Goal: Check status: Check status

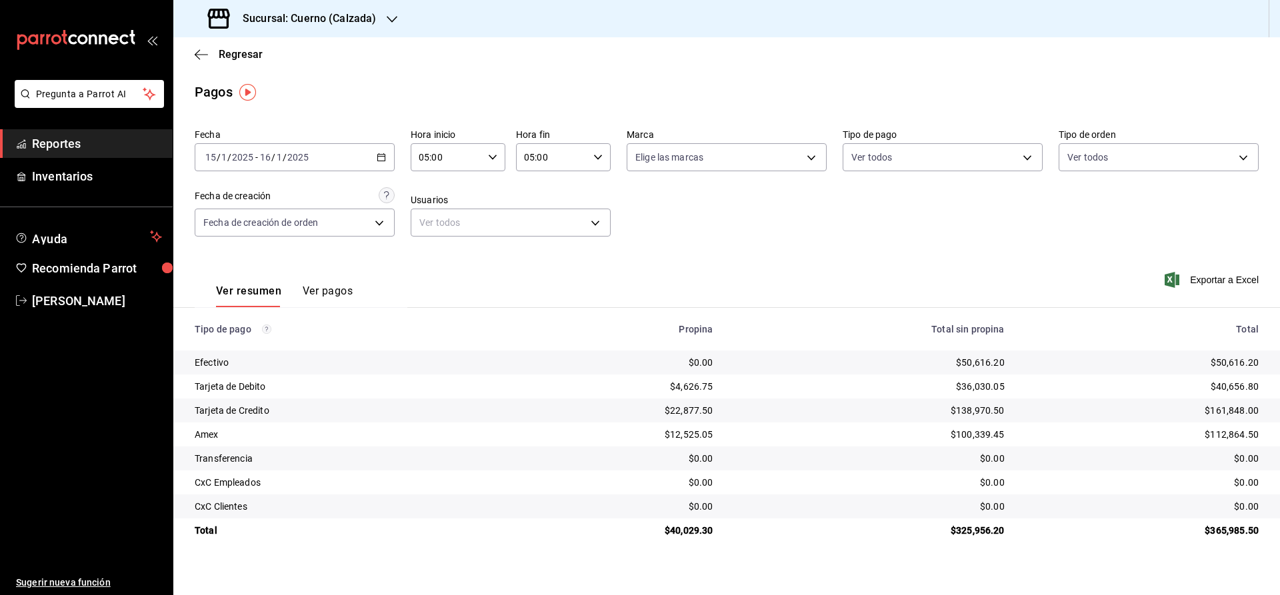
click at [281, 15] on h3 "Sucursal: Cuerno (Calzada)" at bounding box center [304, 19] width 144 height 16
click at [200, 84] on span "Clavadito (Calzada)" at bounding box center [226, 88] width 84 height 14
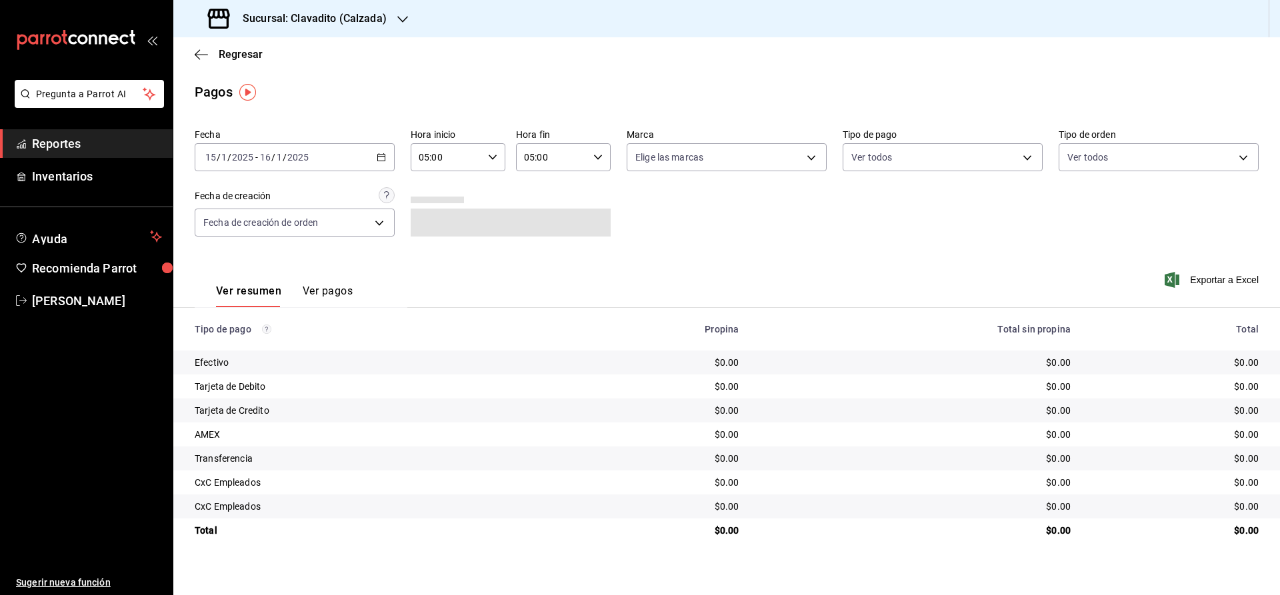
click at [287, 156] on input "2025" at bounding box center [298, 157] width 23 height 11
click at [250, 347] on span "Rango de fechas" at bounding box center [257, 348] width 103 height 14
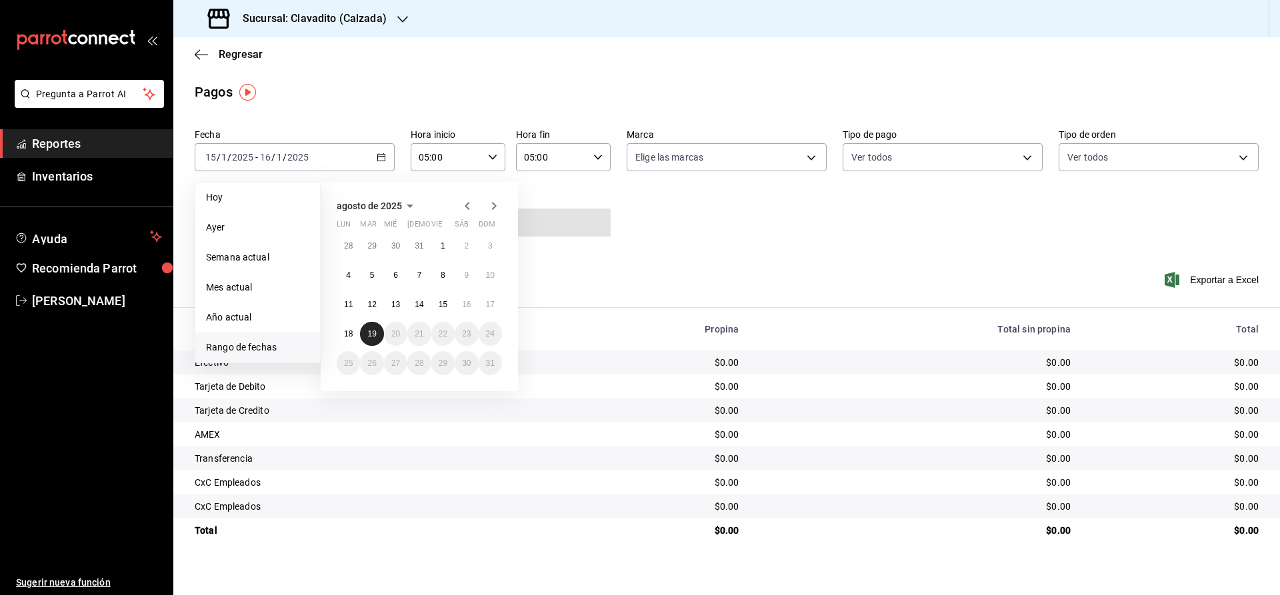
click at [376, 337] on abbr "19" at bounding box center [371, 333] width 9 height 9
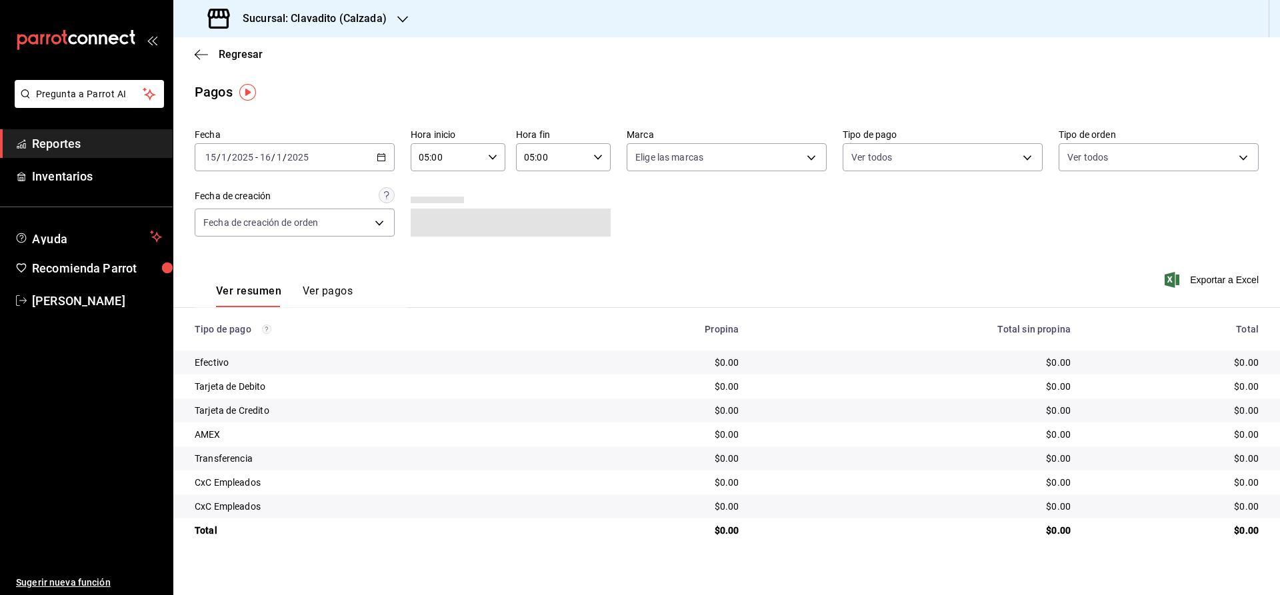
click at [596, 280] on div "Ver resumen Ver pagos Exportar a Excel" at bounding box center [726, 288] width 1107 height 71
click at [102, 146] on span "Reportes" at bounding box center [97, 144] width 130 height 18
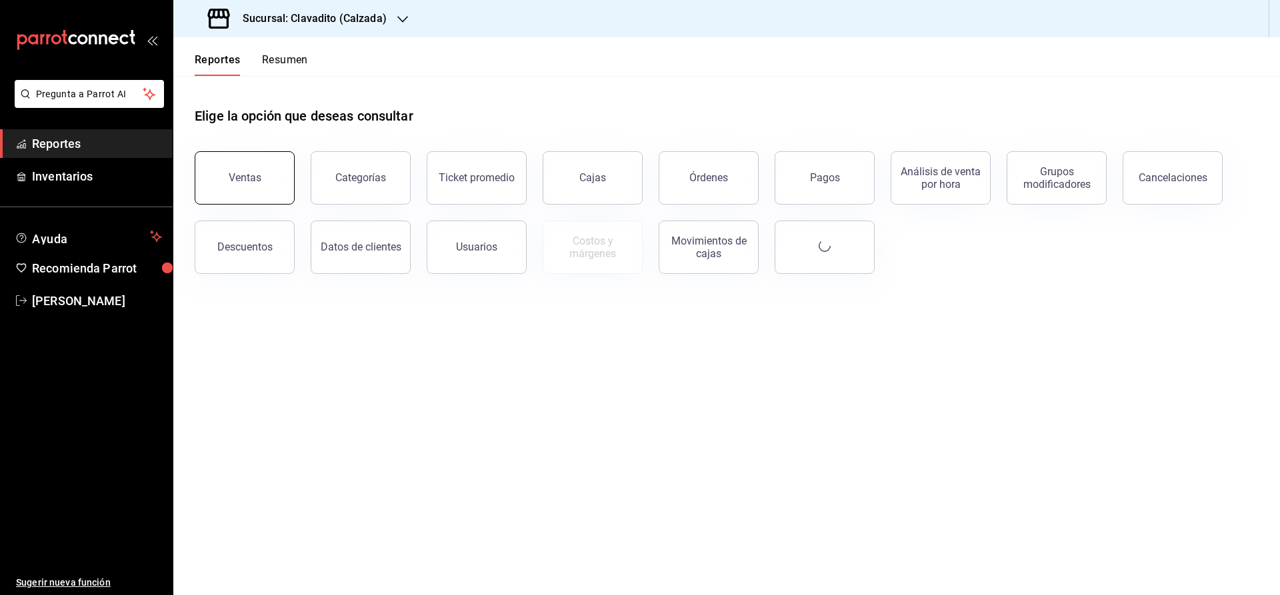
click at [268, 185] on button "Ventas" at bounding box center [245, 177] width 100 height 53
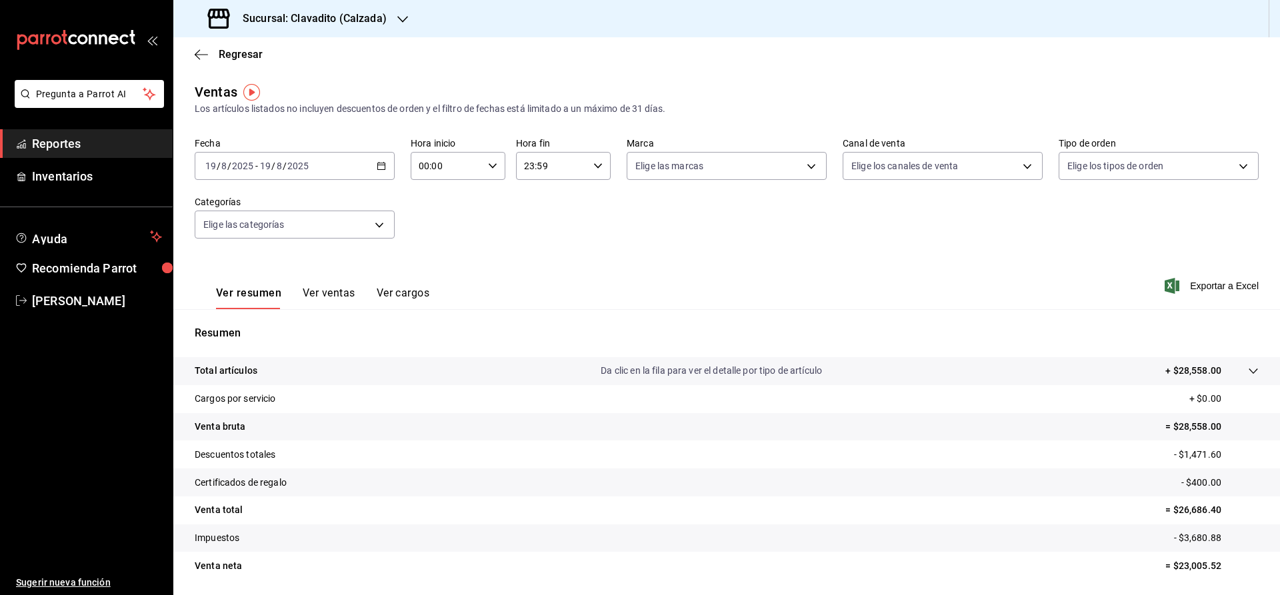
click at [1180, 508] on p "= $26,686.40" at bounding box center [1211, 510] width 93 height 14
click at [439, 170] on input "00:00" at bounding box center [447, 166] width 72 height 27
click at [433, 269] on span "05" at bounding box center [434, 264] width 26 height 11
type input "05:00"
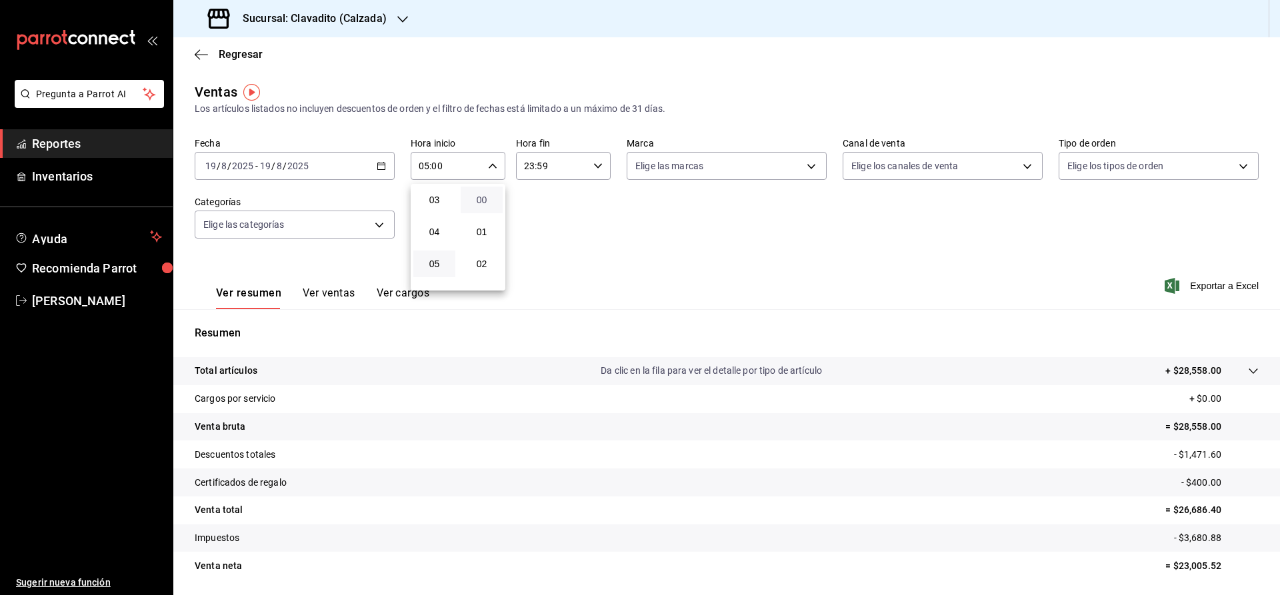
click at [482, 200] on span "00" at bounding box center [482, 200] width 26 height 11
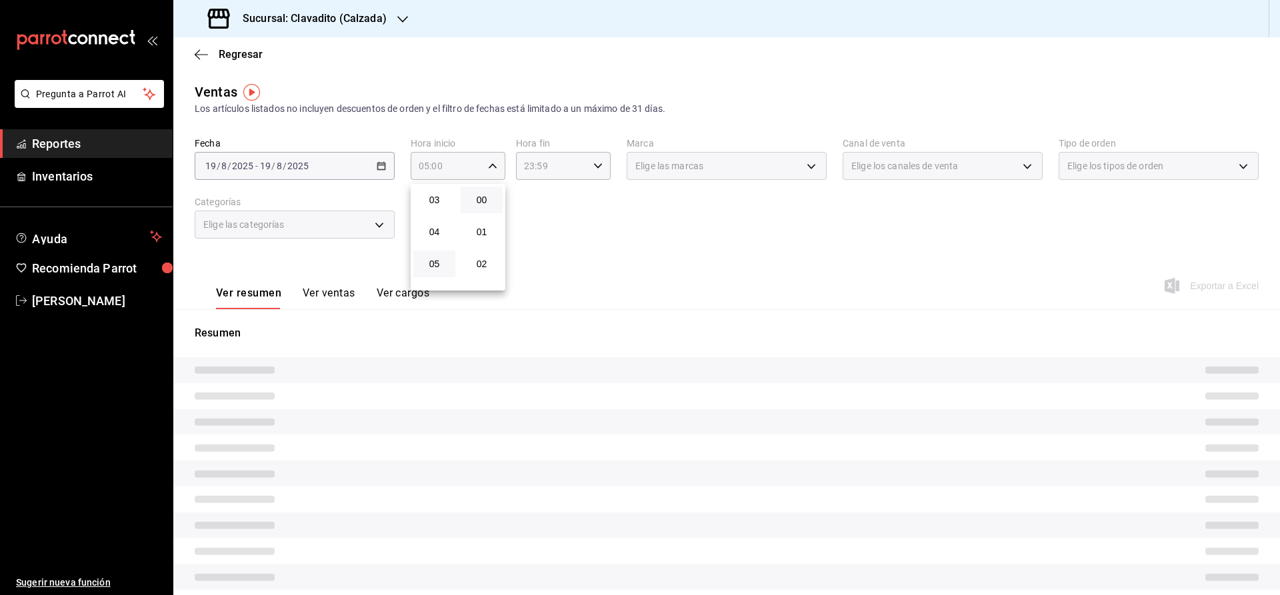
click at [578, 233] on div at bounding box center [640, 297] width 1280 height 595
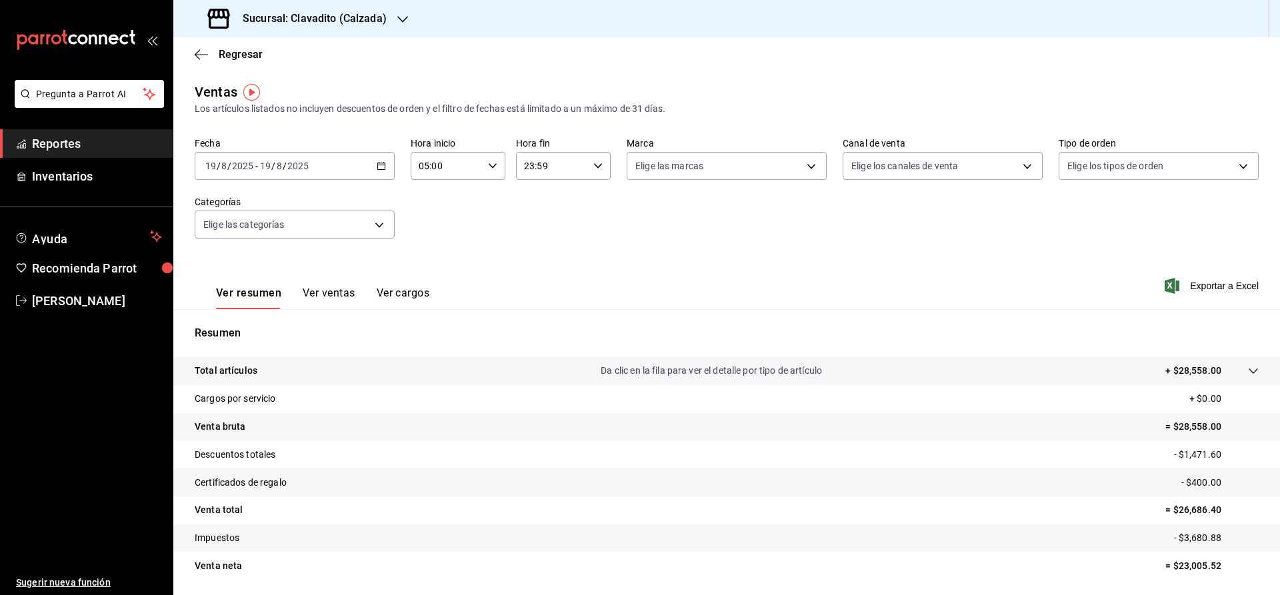
click at [595, 161] on div "23:59 Hora fin" at bounding box center [563, 166] width 95 height 28
click at [595, 161] on div at bounding box center [640, 297] width 1280 height 595
click at [661, 160] on body "Pregunta a Parrot AI Reportes Inventarios Ayuda Recomienda Parrot Julia Morales…" at bounding box center [640, 297] width 1280 height 595
click at [571, 198] on div at bounding box center [640, 297] width 1280 height 595
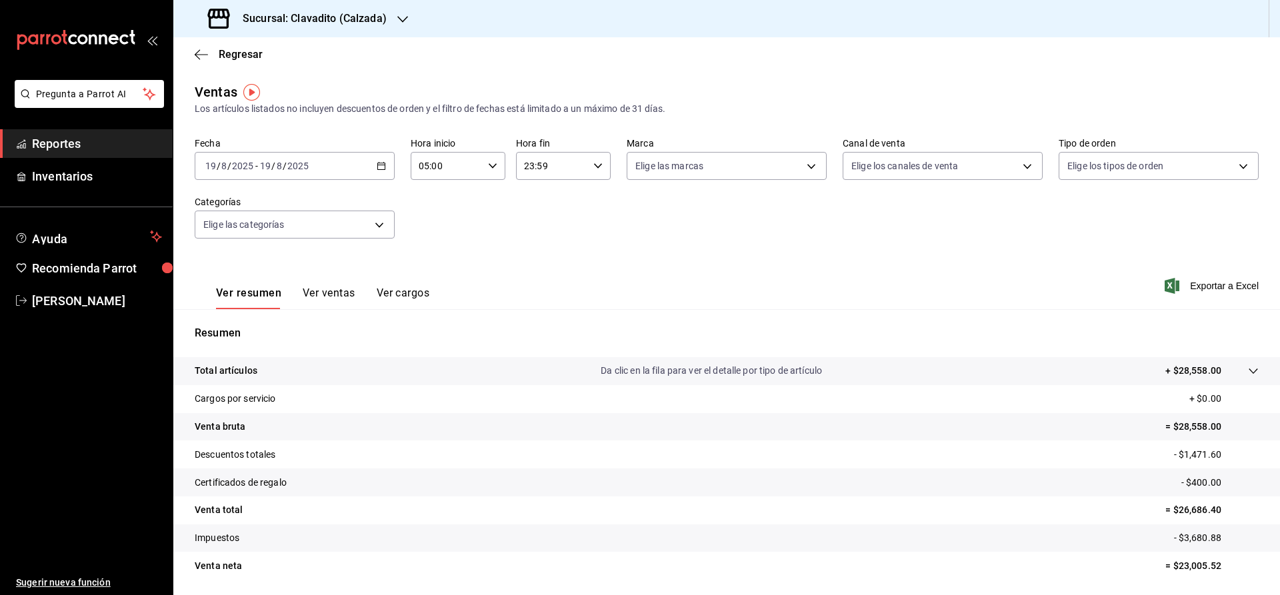
click at [599, 166] on \(Stroke\) "button" at bounding box center [598, 165] width 8 height 5
click at [706, 175] on div at bounding box center [640, 297] width 1280 height 595
click at [706, 170] on body "Pregunta a Parrot AI Reportes Inventarios Ayuda Recomienda Parrot Julia Morales…" at bounding box center [640, 297] width 1280 height 595
click at [693, 259] on span "Clavadito - Calzada" at bounding box center [741, 262] width 157 height 14
type input "7c6329b2-7c80-4d0a-92e1-359a60270725"
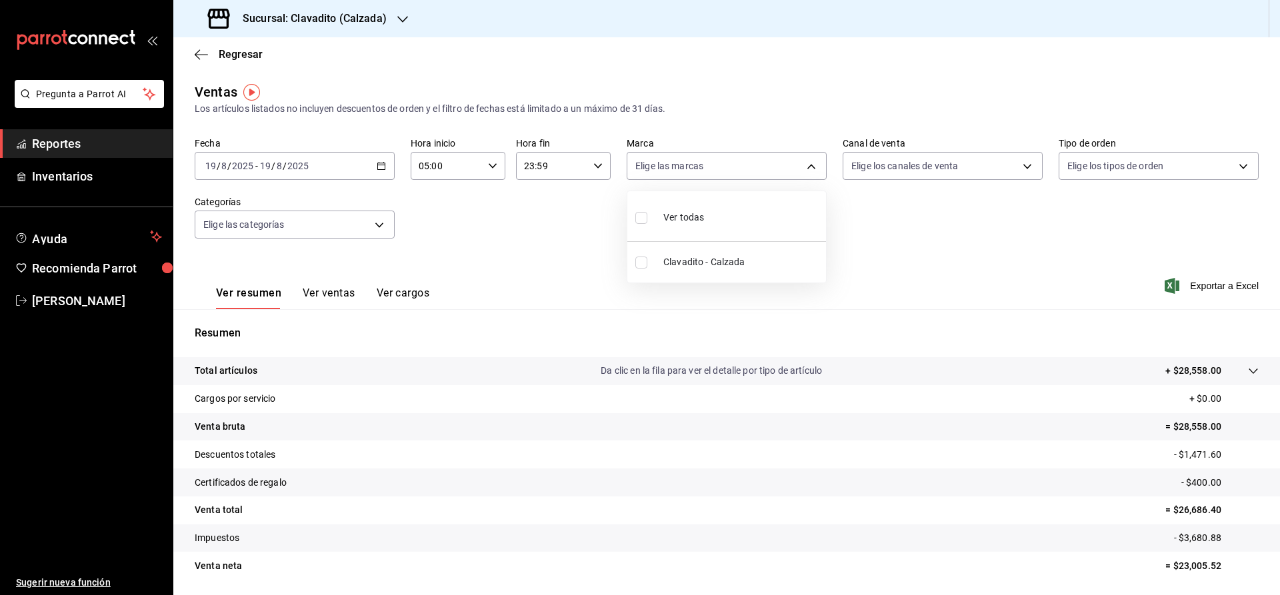
checkbox input "true"
click at [883, 167] on div at bounding box center [640, 297] width 1280 height 595
click at [849, 236] on div "Fecha 2025-08-19 19 / 8 / 2025 - 2025-08-19 19 / 8 / 2025 Hora inicio 05:00 Hor…" at bounding box center [727, 195] width 1064 height 117
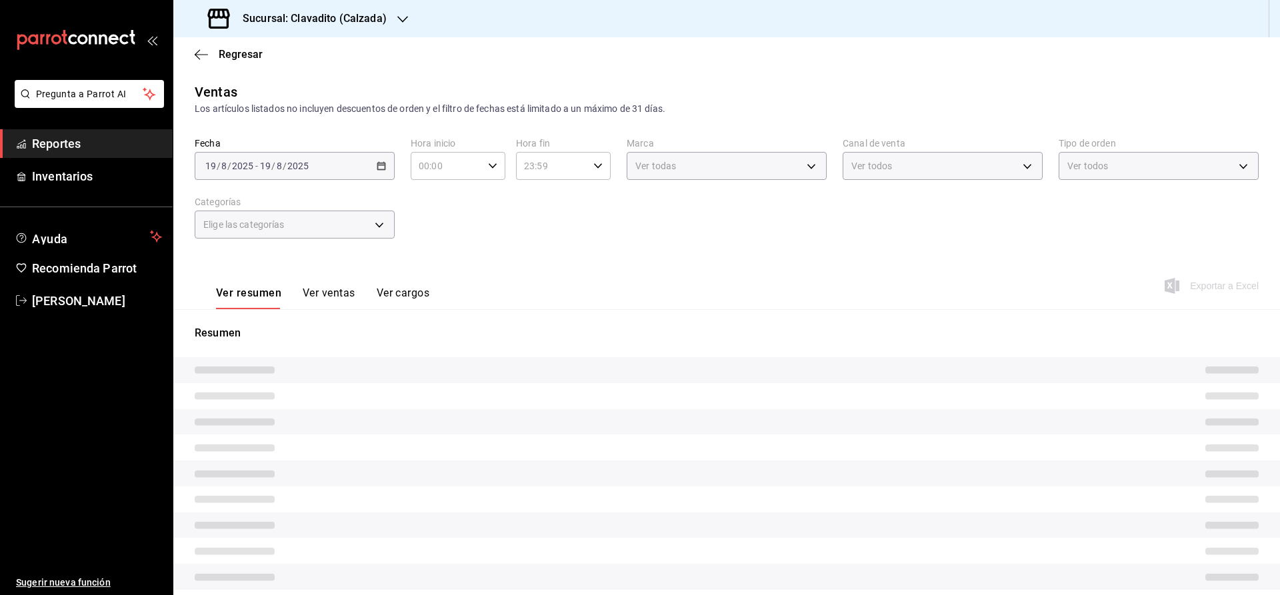
type input "05:00"
type input "7c6329b2-7c80-4d0a-92e1-359a60270725"
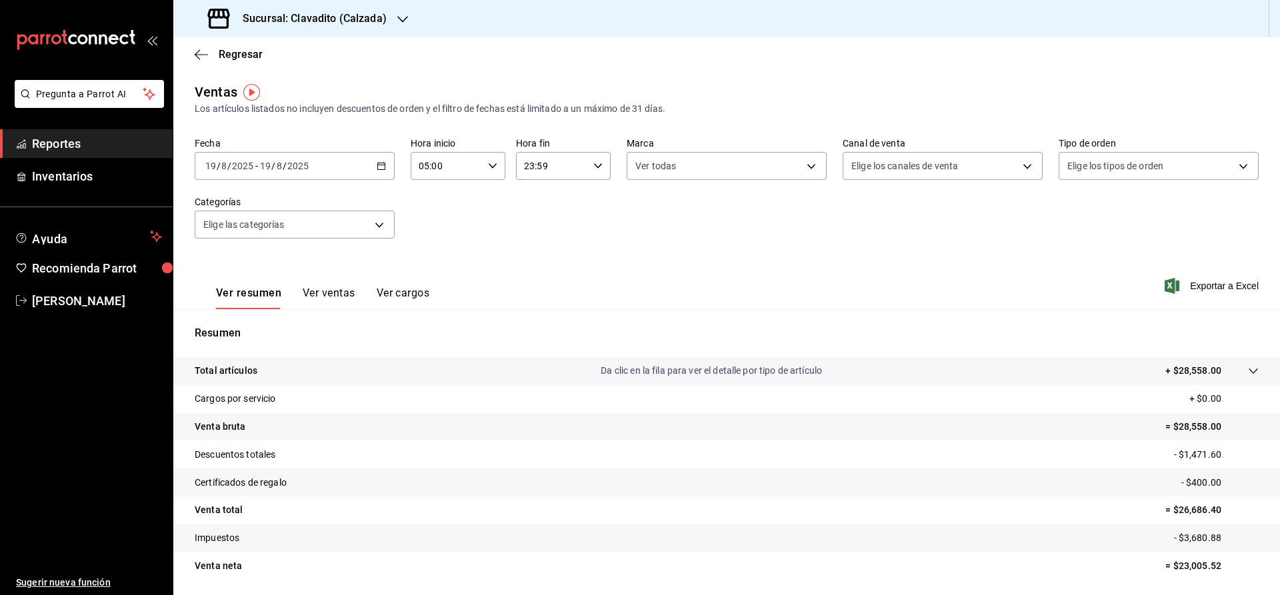
click at [1197, 505] on p "= $26,686.40" at bounding box center [1211, 510] width 93 height 14
click at [1185, 506] on p "= $26,686.40" at bounding box center [1211, 510] width 93 height 14
click at [667, 164] on body "Pregunta a Parrot AI Reportes Inventarios Ayuda Recomienda Parrot [PERSON_NAME]…" at bounding box center [640, 297] width 1280 height 595
click at [863, 420] on div at bounding box center [640, 297] width 1280 height 595
click at [97, 139] on span "Reportes" at bounding box center [97, 144] width 130 height 18
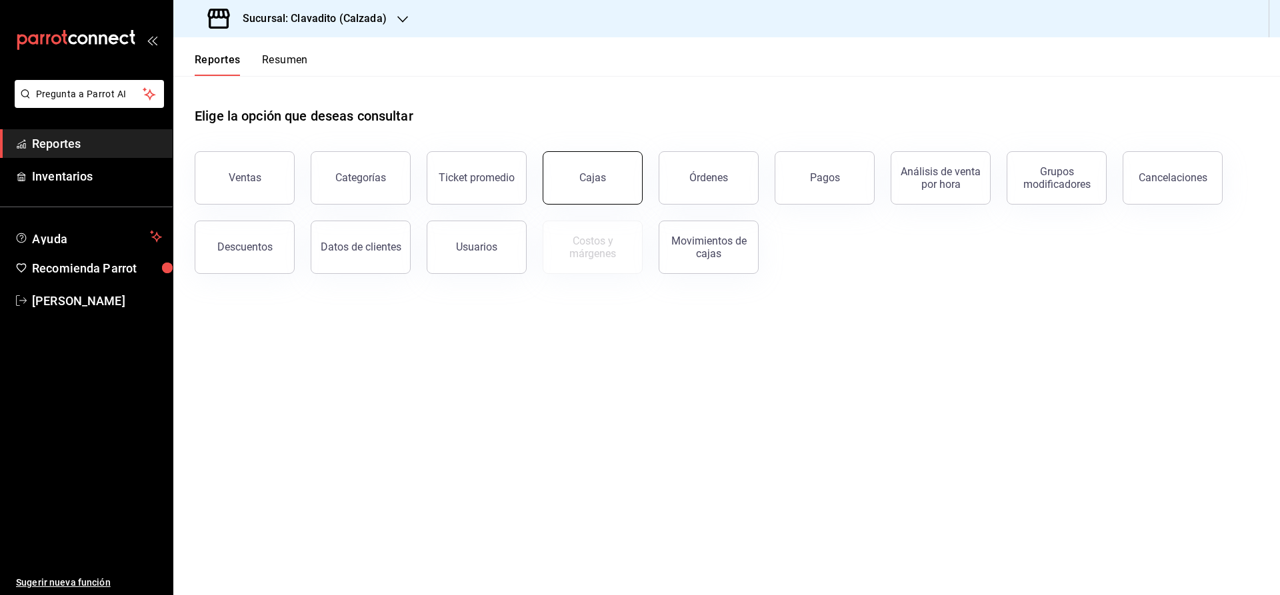
click at [612, 177] on button "Cajas" at bounding box center [593, 177] width 100 height 53
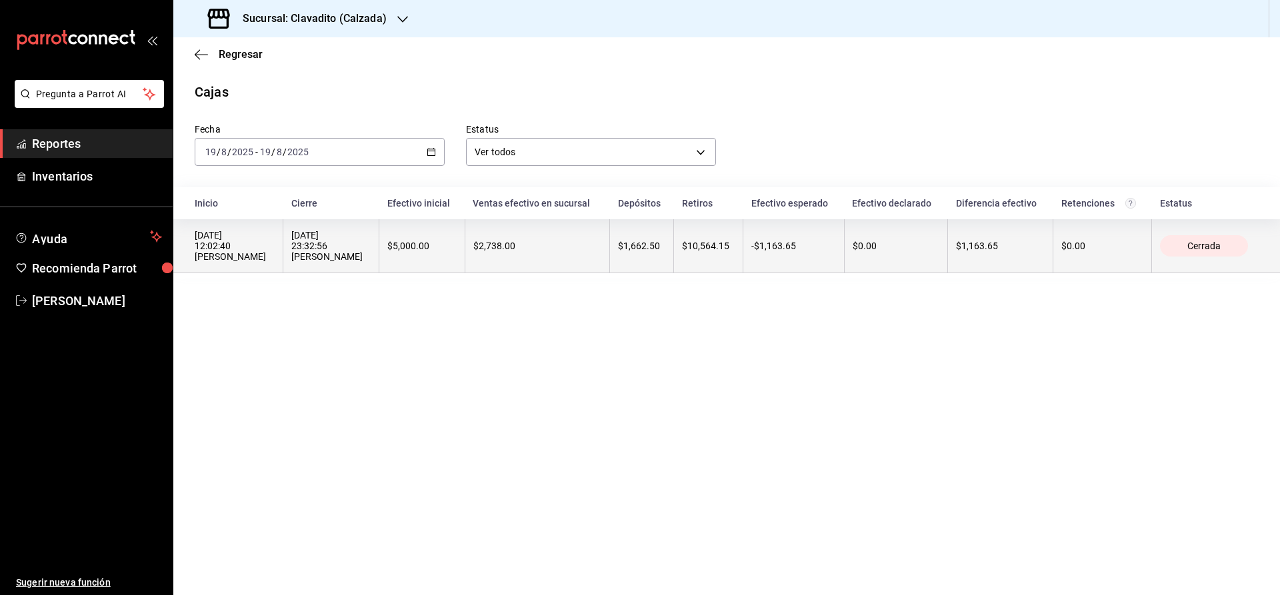
click at [687, 255] on th "$10,564.15" at bounding box center [708, 246] width 69 height 54
